Goal: Information Seeking & Learning: Learn about a topic

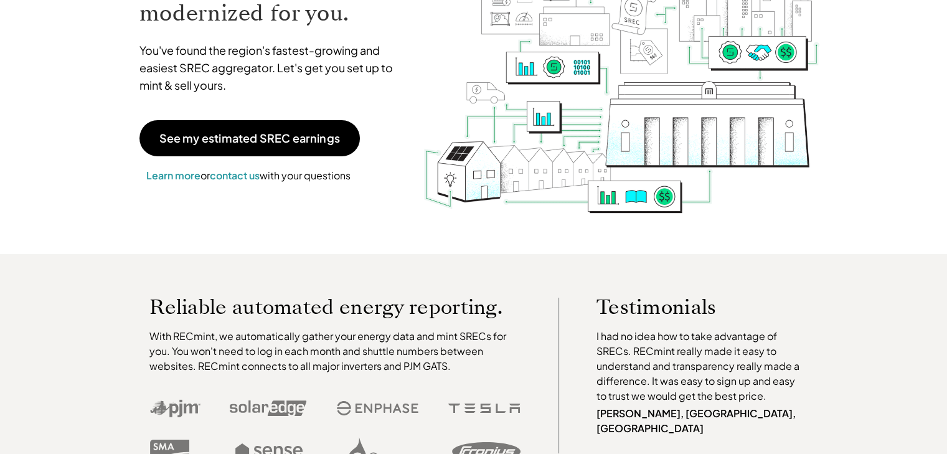
scroll to position [140, 0]
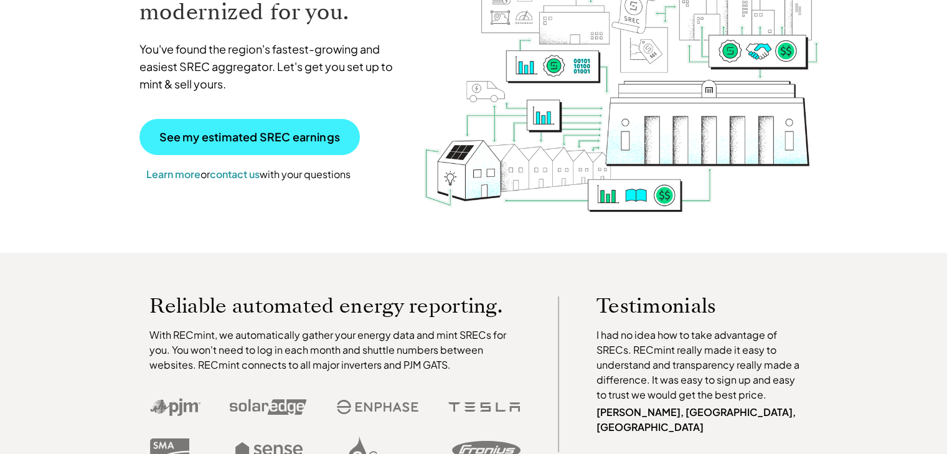
click at [311, 138] on p "See my estimated SREC earnings" at bounding box center [249, 136] width 181 height 11
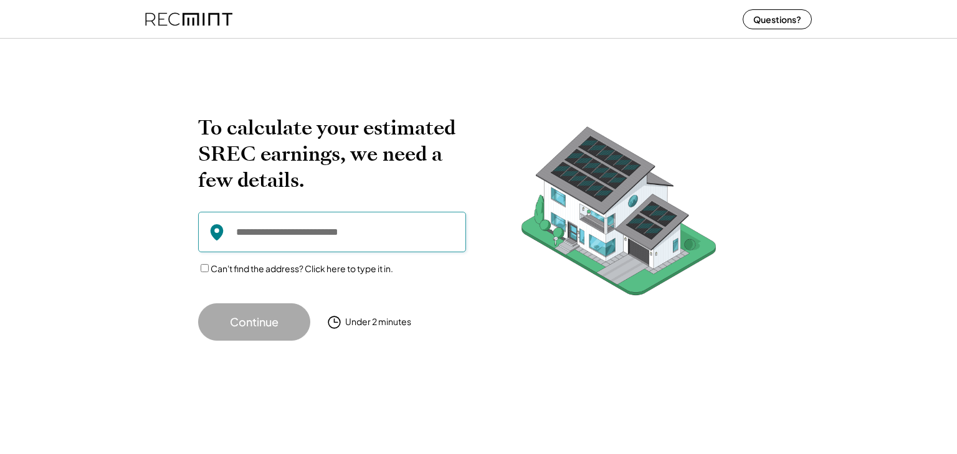
click at [293, 226] on input "input" at bounding box center [332, 232] width 268 height 40
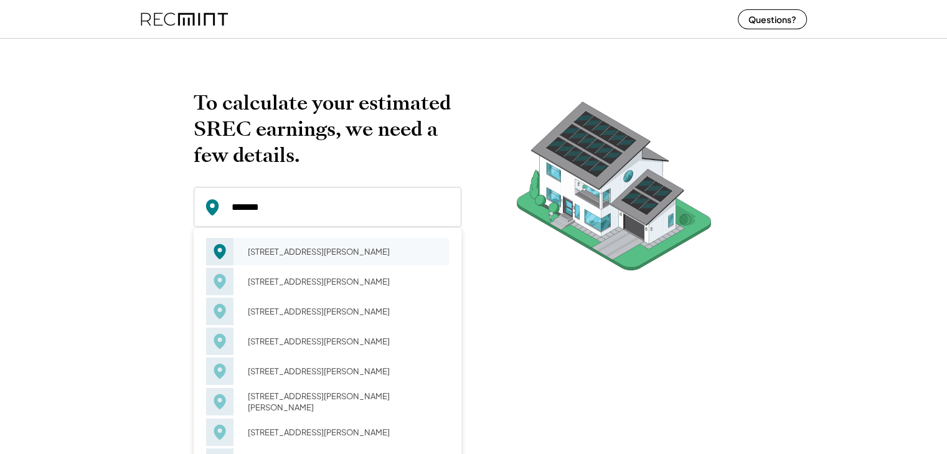
click at [266, 246] on div "803 Gilchrist Ct Chesapeake, VA 23320" at bounding box center [344, 251] width 209 height 17
type input "**********"
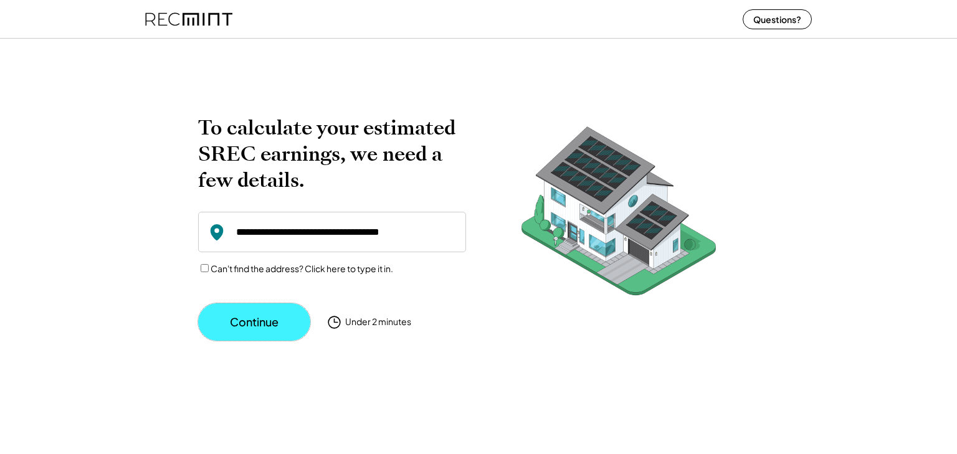
click at [248, 321] on button "Continue" at bounding box center [254, 321] width 112 height 37
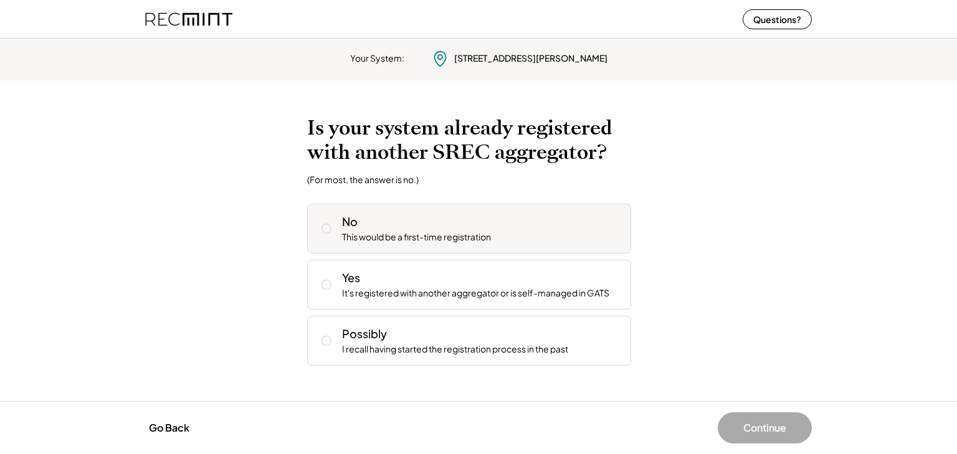
click at [330, 218] on div "No This would be a first-time registration" at bounding box center [469, 229] width 324 height 50
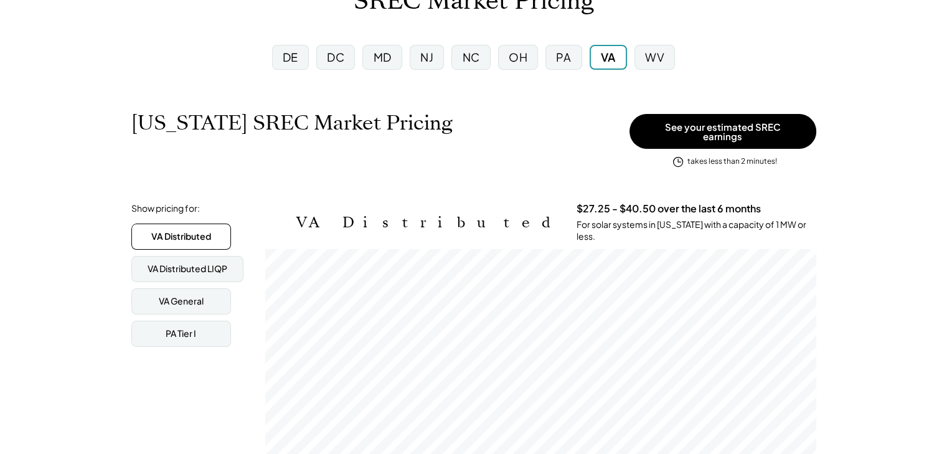
scroll to position [143, 0]
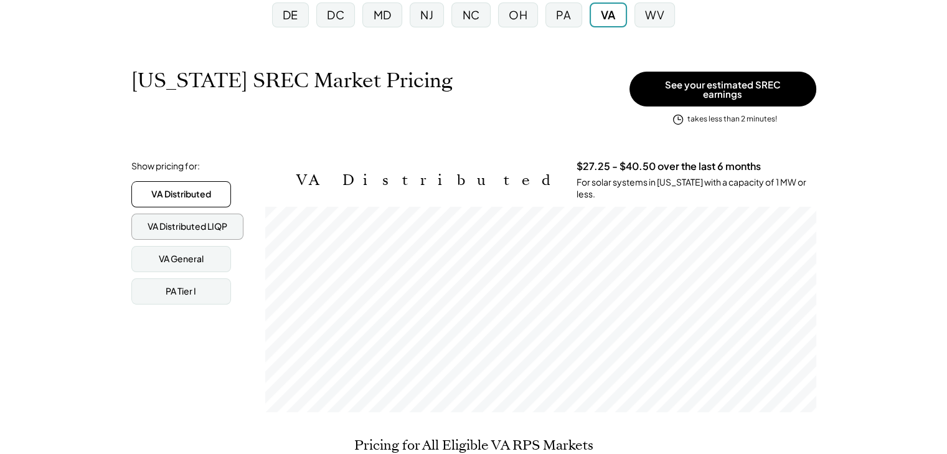
click at [163, 226] on div "VA Distributed LIQP" at bounding box center [187, 227] width 112 height 26
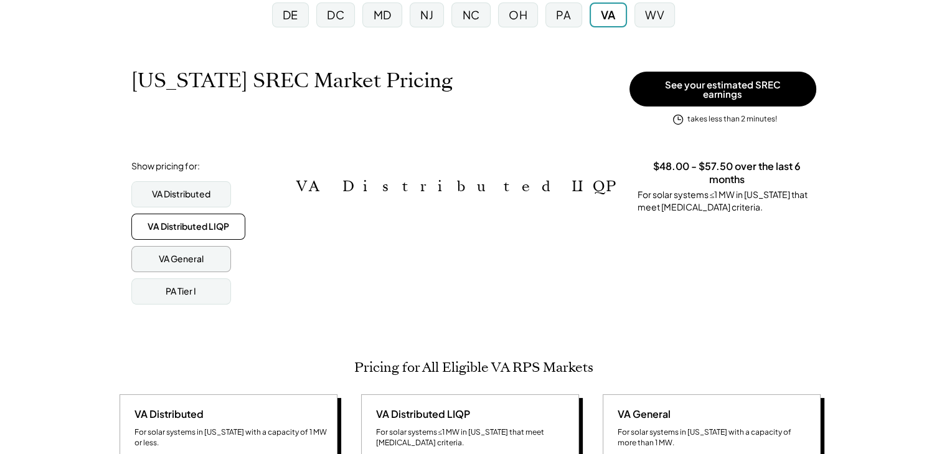
click at [165, 254] on div "VA General" at bounding box center [181, 259] width 45 height 12
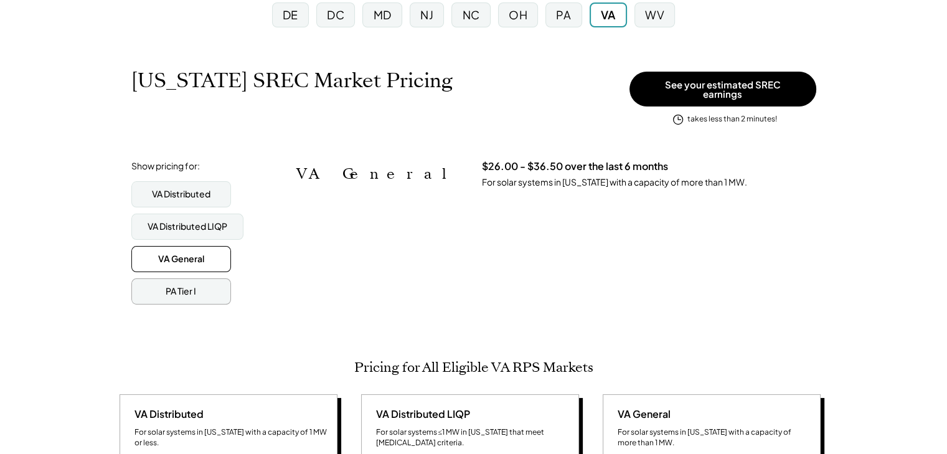
click at [162, 278] on div "PA Tier I" at bounding box center [181, 291] width 100 height 26
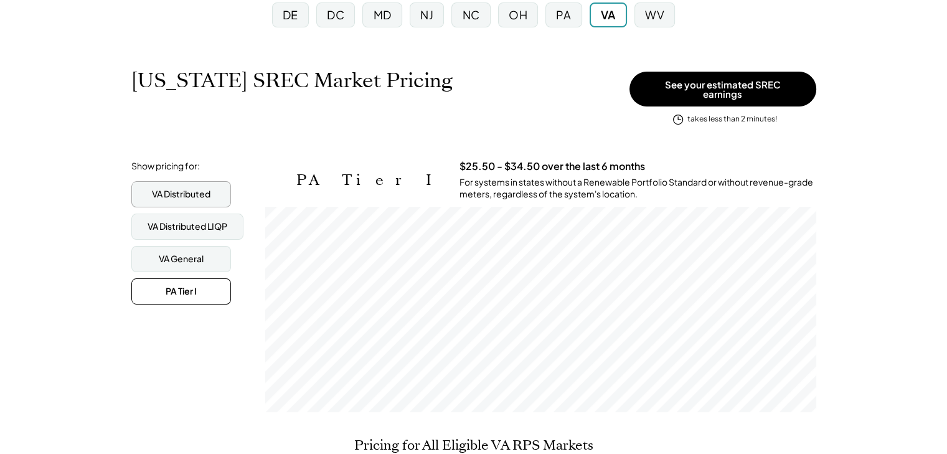
scroll to position [206, 551]
drag, startPoint x: 152, startPoint y: 173, endPoint x: 152, endPoint y: 191, distance: 18.7
click at [152, 191] on div "Show pricing for: VA Distributed VA Distributed LIQP VA General PA Tier I" at bounding box center [193, 232] width 125 height 145
click at [152, 191] on div "VA Distributed" at bounding box center [181, 194] width 59 height 12
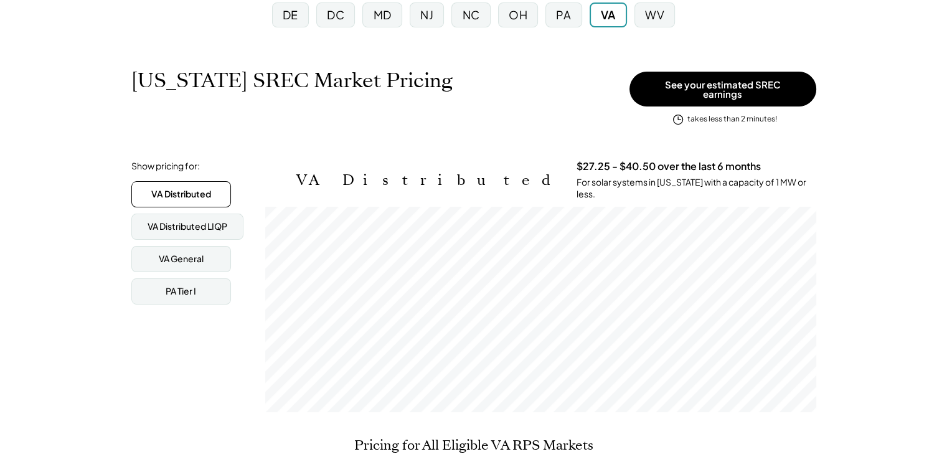
click at [430, 13] on div "NJ" at bounding box center [426, 15] width 13 height 16
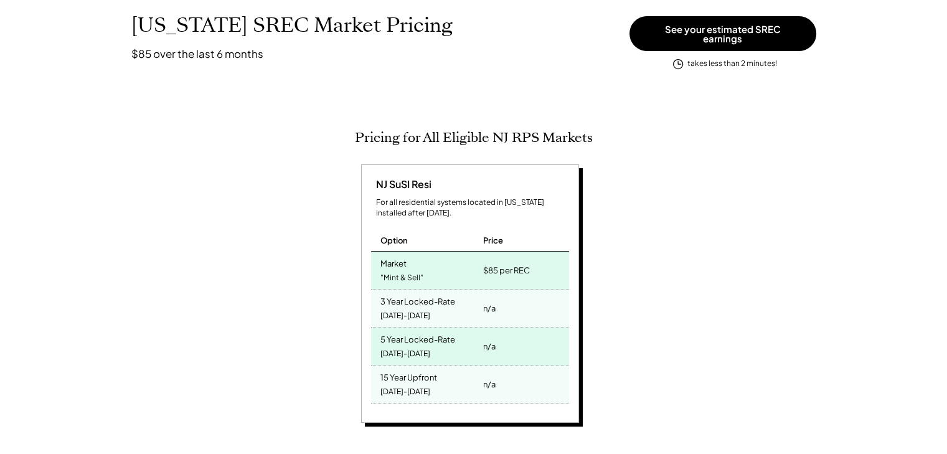
scroll to position [196, 0]
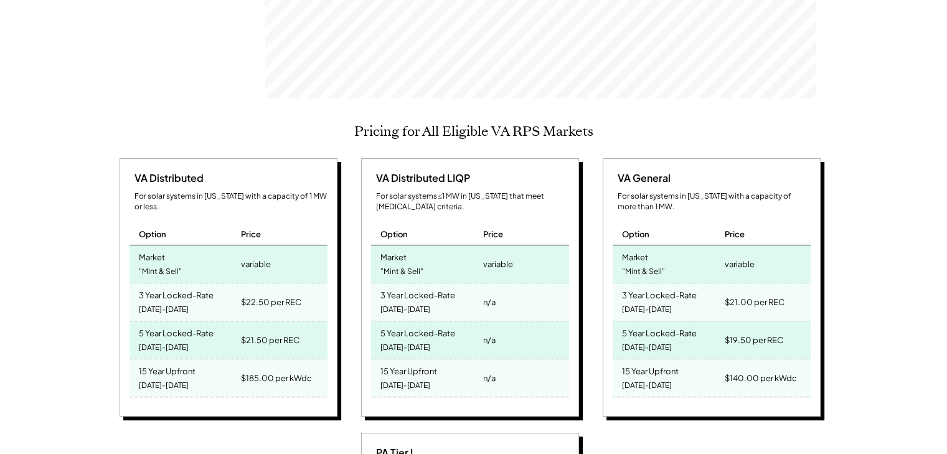
scroll to position [458, 0]
